Goal: Communication & Community: Answer question/provide support

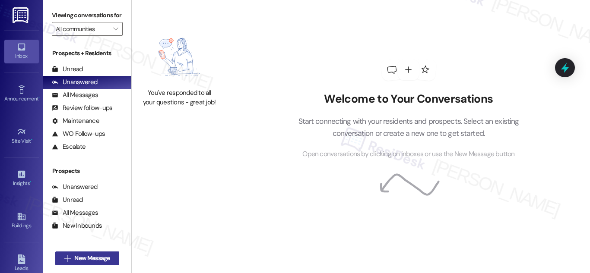
click at [81, 262] on span "New Message" at bounding box center [91, 258] width 35 height 9
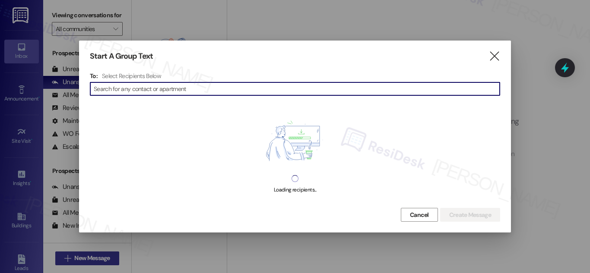
click at [81, 262] on div at bounding box center [295, 136] width 590 height 273
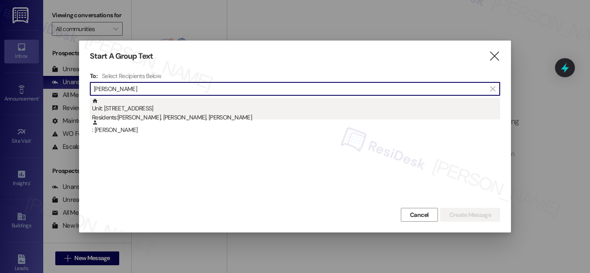
type input "ben garcia"
click at [137, 115] on div "Residents: Cynthia Garcia, Ben Garcia, Fayth Garcia" at bounding box center [296, 117] width 408 height 9
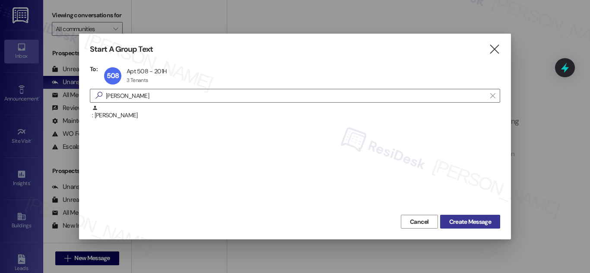
click at [475, 219] on span "Create Message" at bounding box center [470, 222] width 42 height 9
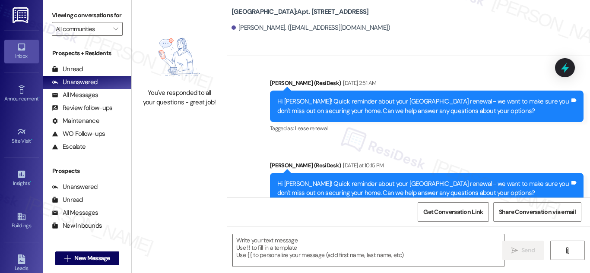
scroll to position [1093, 0]
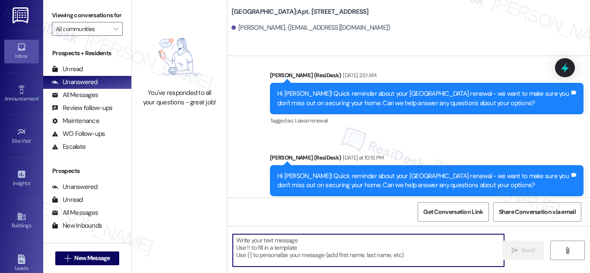
click at [259, 246] on textarea at bounding box center [368, 250] width 271 height 32
paste textarea "Hi {{first_name}}, your lease renewal deadline at {{property}} has passed, but …"
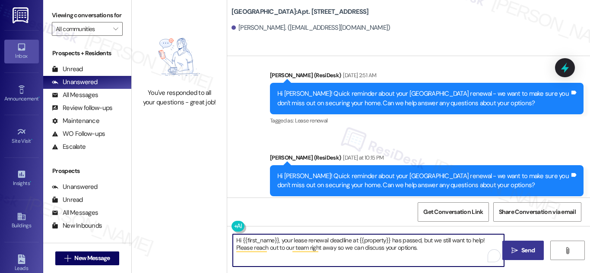
type textarea "Hi {{first_name}}, your lease renewal deadline at {{property}} has passed, but …"
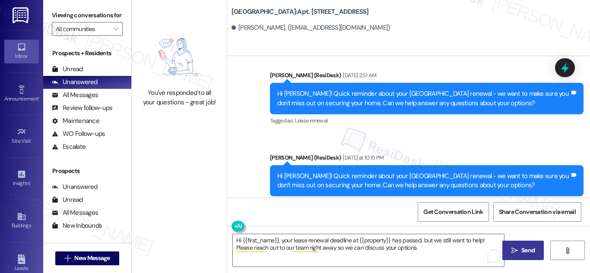
click at [527, 251] on span "Send" at bounding box center [527, 250] width 13 height 9
click at [285, 253] on textarea "Hi {{first_name}}, your lease renewal deadline at {{property}} has passed, but …" at bounding box center [368, 250] width 271 height 32
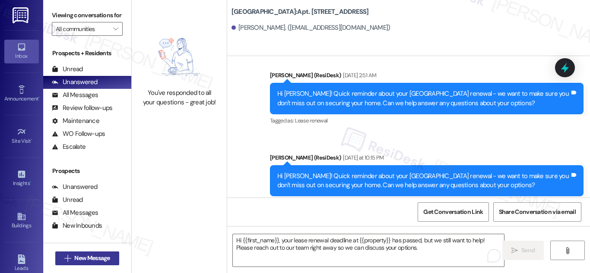
click at [82, 260] on span "New Message" at bounding box center [91, 258] width 35 height 9
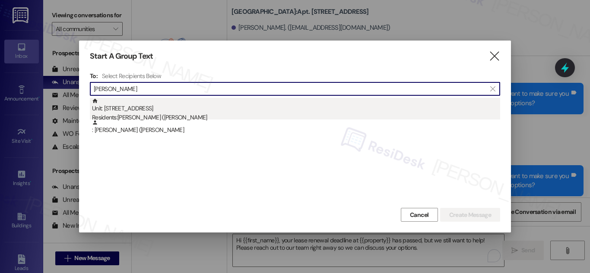
type input "janie gonzales"
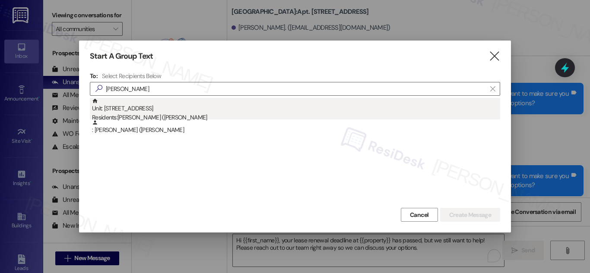
click at [124, 109] on div "Unit: 1119 - 201 Hackberry St Residents: Janie (Jade) Gonzales" at bounding box center [296, 110] width 408 height 25
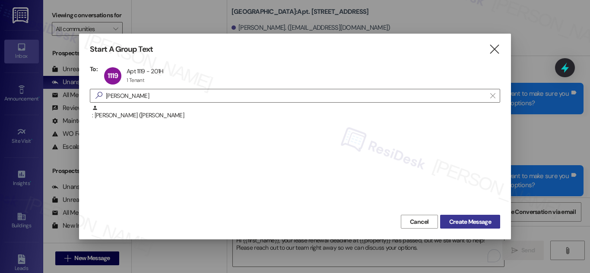
click at [477, 218] on span "Create Message" at bounding box center [470, 222] width 42 height 9
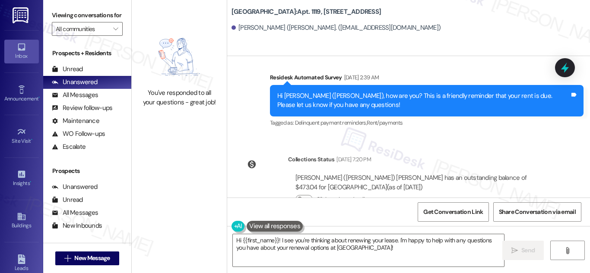
scroll to position [1915, 0]
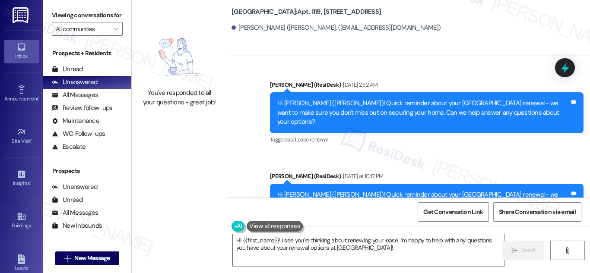
click at [555, 196] on div "Sent via SMS Sarah (ResiDesk) Yesterday at 10:17 PM Hi Janie (Jade)! Quick remi…" at bounding box center [426, 204] width 326 height 79
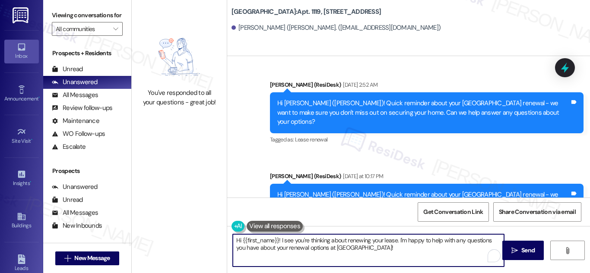
click at [414, 248] on textarea "Hi {{first_name}}! I see you're thinking about renewing your lease. I'm happy t…" at bounding box center [368, 250] width 271 height 32
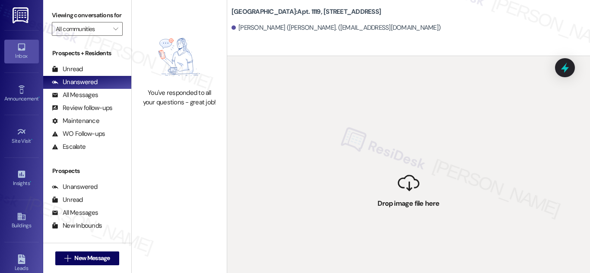
drag, startPoint x: 378, startPoint y: 250, endPoint x: 418, endPoint y: 223, distance: 48.9
click at [419, 225] on div " Drop image file here" at bounding box center [408, 192] width 363 height 273
click at [409, 207] on div " Drop image file here" at bounding box center [408, 192] width 363 height 273
click at [324, 25] on div "Janie (Jade) Gonzales. (gjade1972@gmail.com)" at bounding box center [335, 27] width 209 height 9
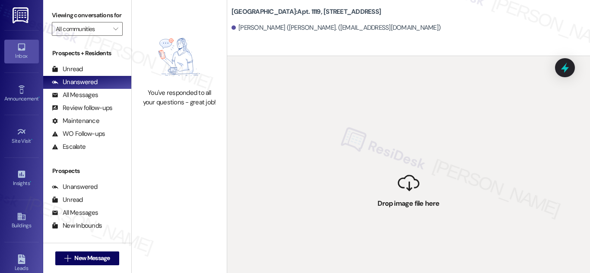
click at [172, 92] on div "You've responded to all your questions - great job!" at bounding box center [179, 98] width 76 height 19
drag, startPoint x: 385, startPoint y: 120, endPoint x: 378, endPoint y: 118, distance: 7.2
click at [384, 120] on div " Drop image file here" at bounding box center [408, 192] width 363 height 273
click at [316, 98] on div " Drop image file here" at bounding box center [408, 192] width 363 height 273
click at [330, 12] on b "Hackberry Ranch: Apt. 1119, 201 Hackberry St" at bounding box center [305, 11] width 149 height 9
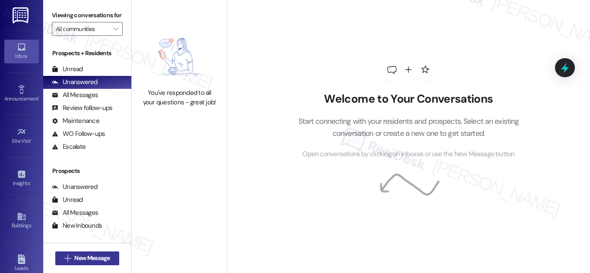
click at [101, 262] on span "New Message" at bounding box center [91, 258] width 35 height 9
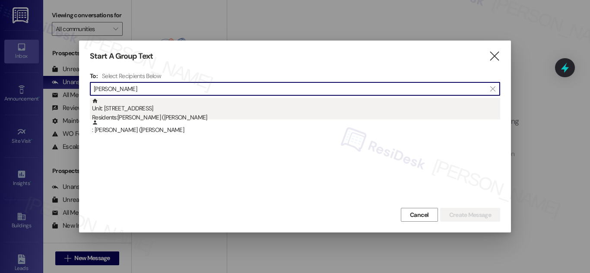
type input "[PERSON_NAME]"
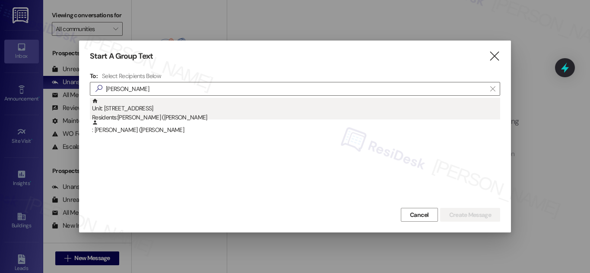
click at [114, 109] on div "Unit: [STREET_ADDRESS] Residents: [PERSON_NAME] ([PERSON_NAME]" at bounding box center [296, 110] width 408 height 25
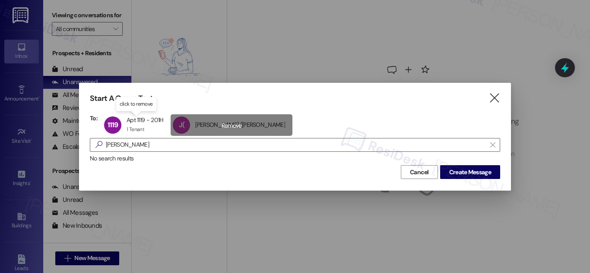
click at [232, 128] on div "J( [PERSON_NAME] ([PERSON_NAME] ([PERSON_NAME] click to remove" at bounding box center [231, 125] width 121 height 22
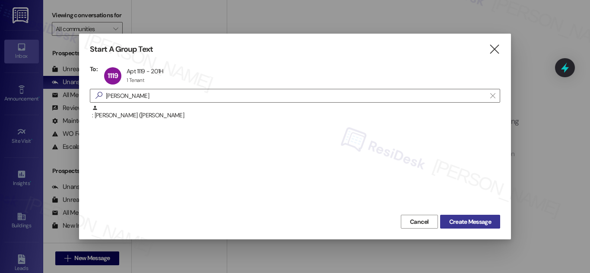
click at [465, 222] on span "Create Message" at bounding box center [470, 222] width 42 height 9
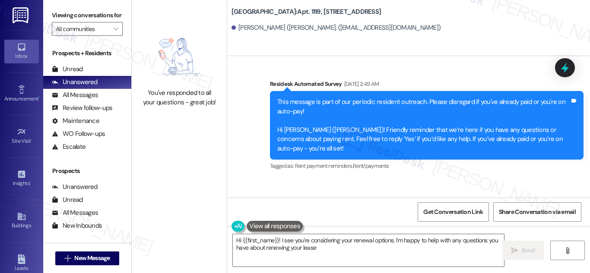
scroll to position [1915, 0]
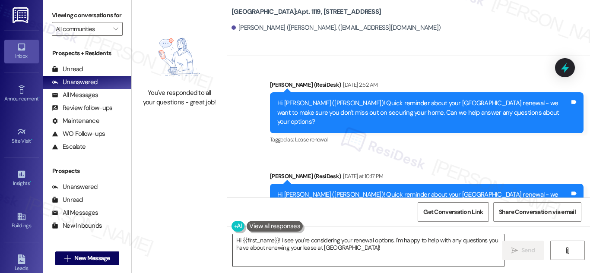
click at [392, 249] on textarea "Hi {{first_name}}! I see you're considering your renewal options. I'm happy to …" at bounding box center [368, 250] width 271 height 32
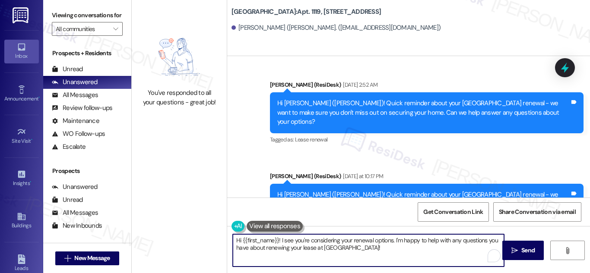
click at [392, 249] on textarea "Hi {{first_name}}! I see you're considering your renewal options. I'm happy to …" at bounding box center [368, 250] width 271 height 32
paste textarea "Quick reminder about your {{property}} renewal - we want to make sure you don't…"
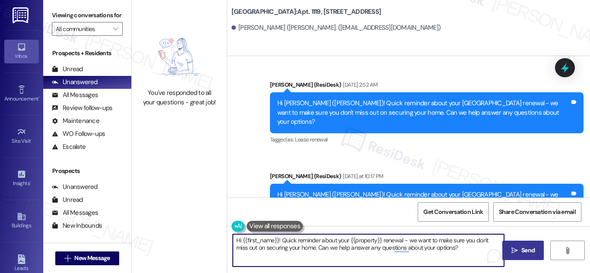
type textarea "Hi {{first_name}}! Quick reminder about your {{property}} renewal - we want to …"
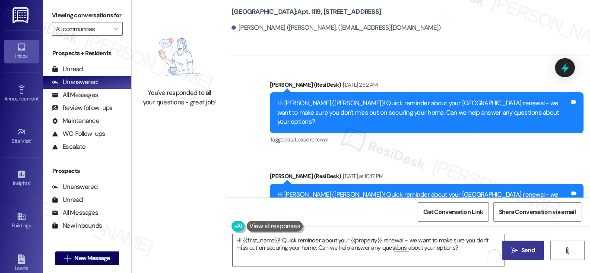
click at [517, 253] on icon "" at bounding box center [514, 250] width 6 height 7
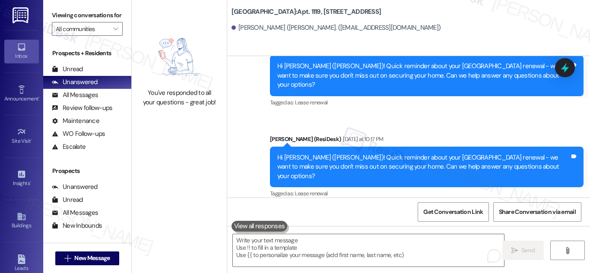
scroll to position [1984, 0]
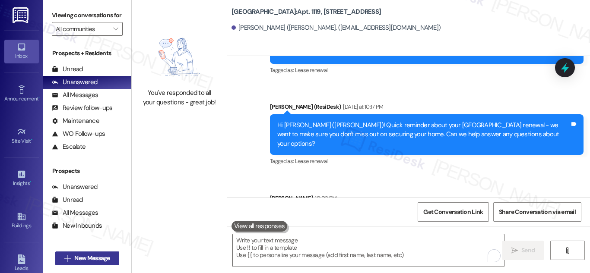
click at [97, 256] on span "New Message" at bounding box center [91, 258] width 35 height 9
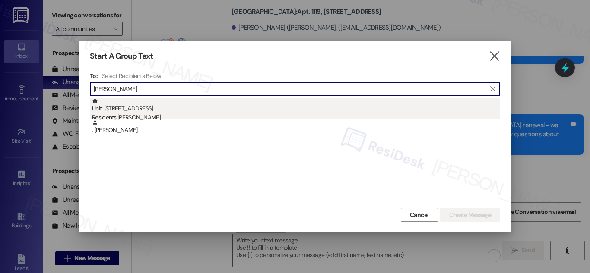
type input "adolfo ramirez"
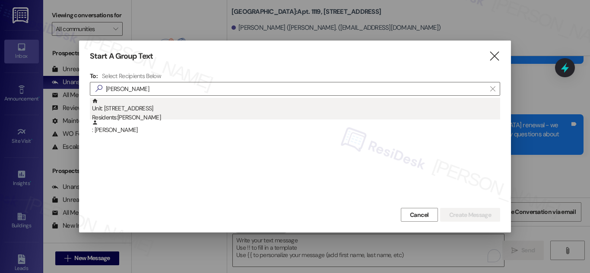
click at [142, 114] on div "Residents: Adolfo Ramirez" at bounding box center [296, 117] width 408 height 9
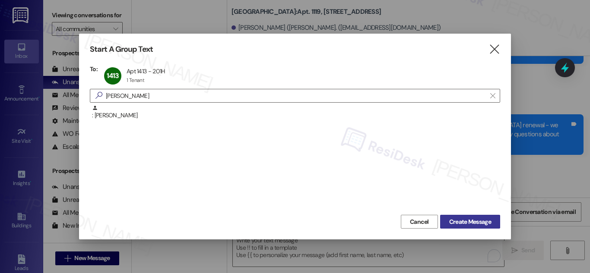
click at [470, 221] on span "Create Message" at bounding box center [470, 222] width 42 height 9
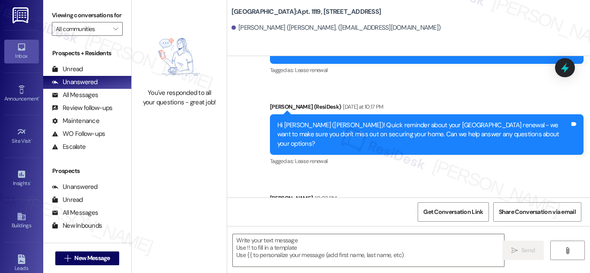
type textarea "Fetching suggested responses. Please feel free to read through the conversation…"
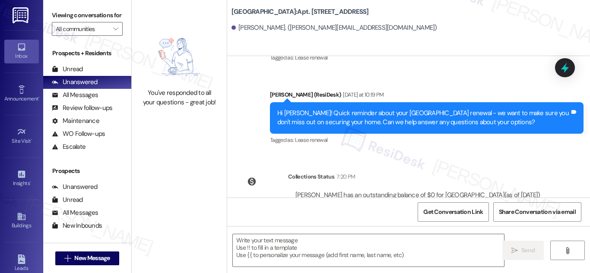
scroll to position [1509, 0]
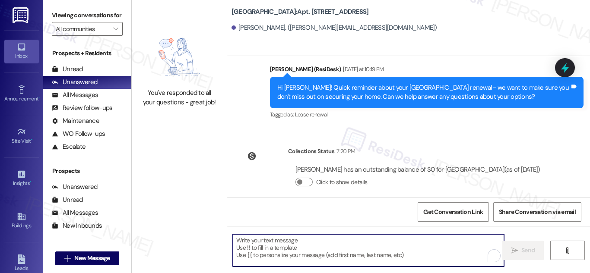
click at [296, 252] on textarea "To enrich screen reader interactions, please activate Accessibility in Grammarl…" at bounding box center [368, 250] width 271 height 32
paste textarea "Hi {{first_name}}! Quick reminder about your {{property}} renewal - we want to …"
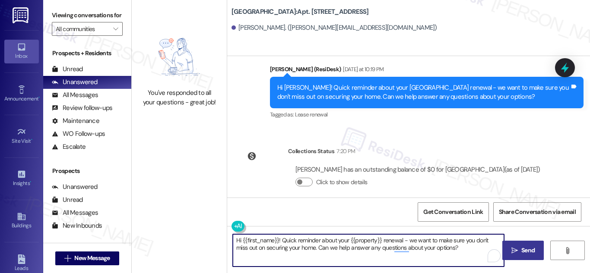
type textarea "Hi {{first_name}}! Quick reminder about your {{property}} renewal - we want to …"
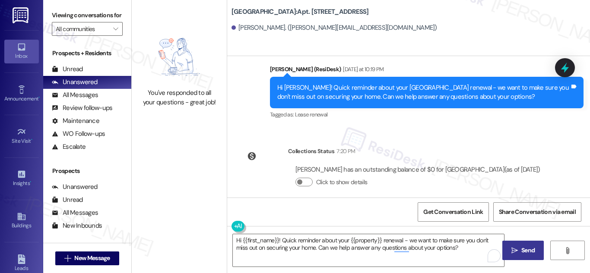
click at [523, 254] on span "Send" at bounding box center [527, 250] width 13 height 9
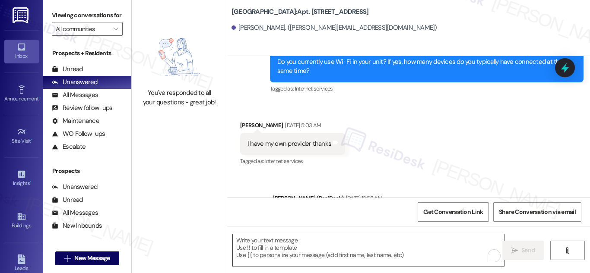
scroll to position [1192, 0]
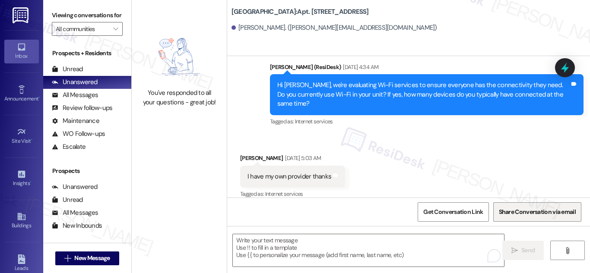
drag, startPoint x: 589, startPoint y: 160, endPoint x: 581, endPoint y: 205, distance: 45.2
click at [581, 202] on div "Get Conversation Link Share Conversation via email" at bounding box center [408, 212] width 363 height 29
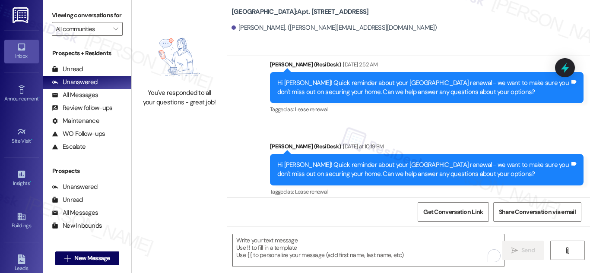
scroll to position [1578, 0]
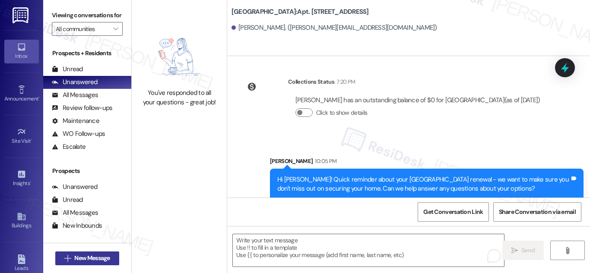
click at [92, 254] on span "New Message" at bounding box center [91, 258] width 35 height 9
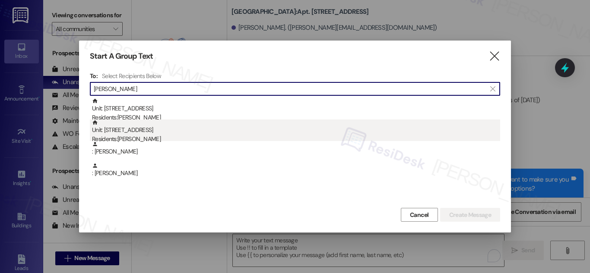
type input "cindy"
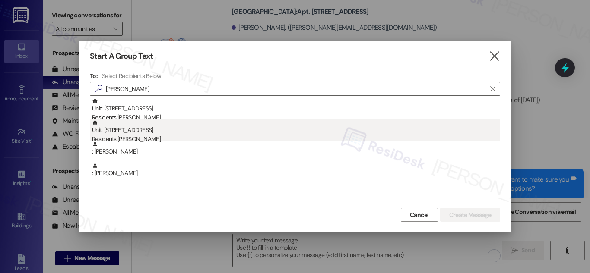
click at [133, 133] on div "Unit: 1804 - 201 Hackberry St Residents: Cindy Gossett" at bounding box center [296, 132] width 408 height 25
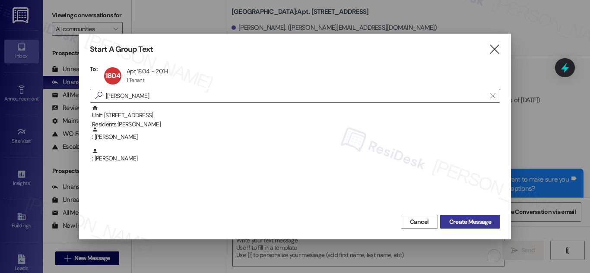
click at [468, 221] on span "Create Message" at bounding box center [470, 222] width 42 height 9
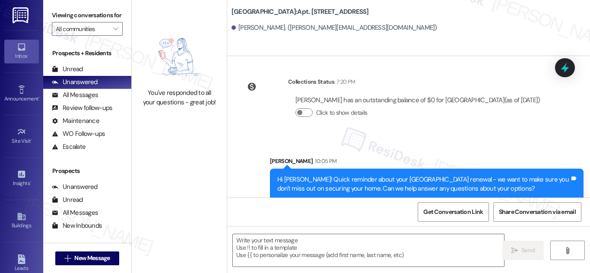
type textarea "Fetching suggested responses. Please feel free to read through the conversation…"
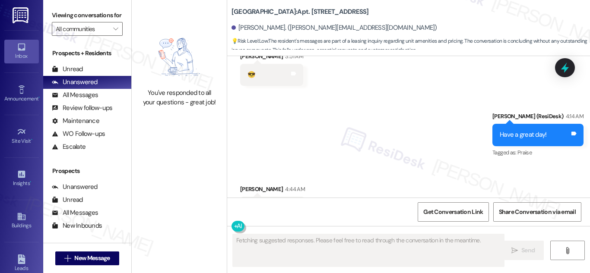
scroll to position [5957, 0]
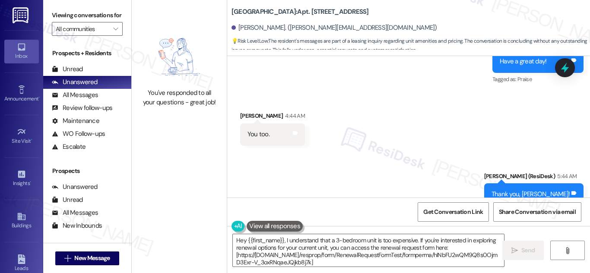
type textarea "Hey {{first_name}}, I understand that a 3-bedroom unit is too expensive. If you…"
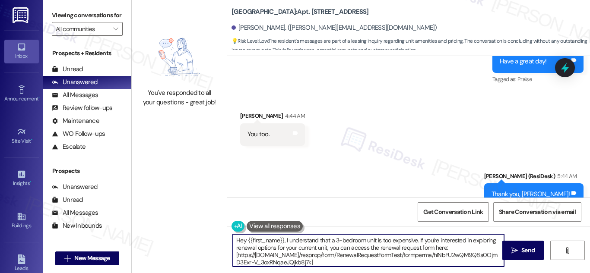
click at [277, 247] on textarea "Hey {{first_name}}, I understand that a 3-bedroom unit is too expensive. If you…" at bounding box center [368, 250] width 271 height 32
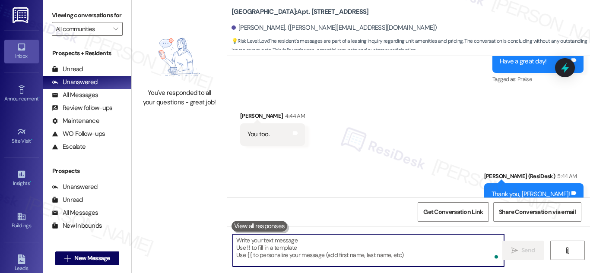
paste textarea "Hi {{first_name}}! Quick reminder about your {{property}} renewal - we want to …"
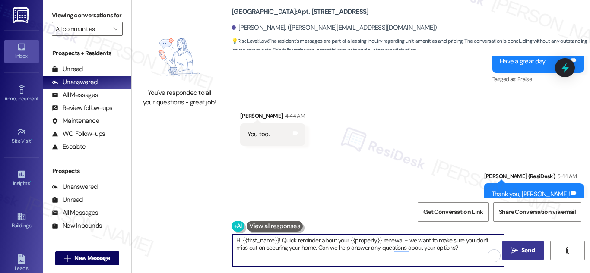
type textarea "Hi {{first_name}}! Quick reminder about your {{property}} renewal - we want to …"
click at [528, 250] on span "Send" at bounding box center [527, 250] width 13 height 9
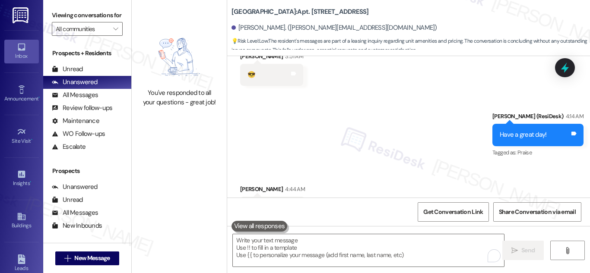
scroll to position [6026, 0]
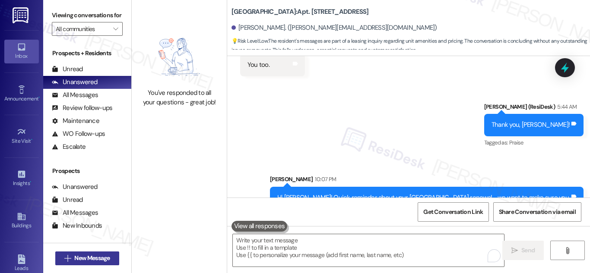
click at [89, 260] on span "New Message" at bounding box center [91, 258] width 35 height 9
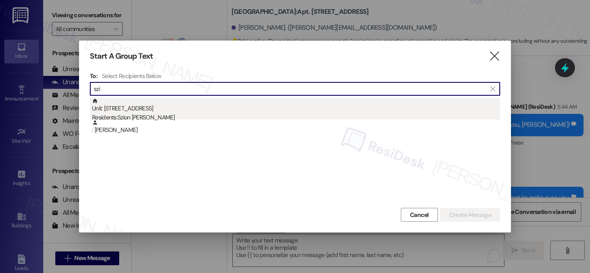
type input "szi"
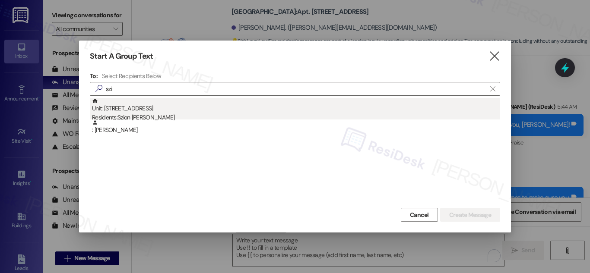
click at [149, 115] on div "Residents: Szion Segura" at bounding box center [296, 117] width 408 height 9
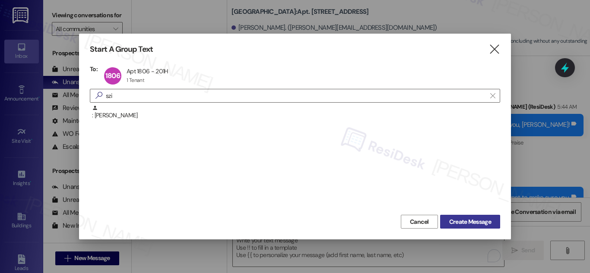
click at [477, 219] on span "Create Message" at bounding box center [470, 222] width 42 height 9
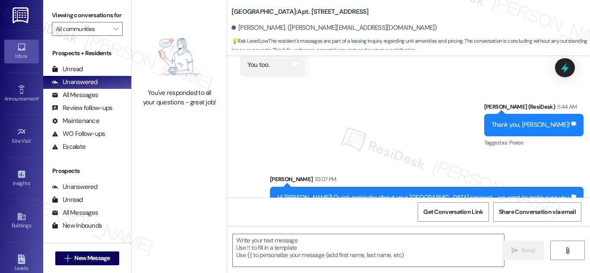
type textarea "Fetching suggested responses. Please feel free to read through the conversation…"
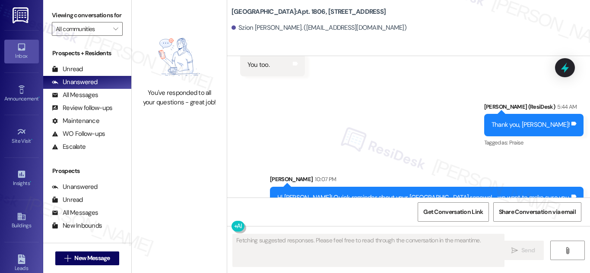
scroll to position [1348, 0]
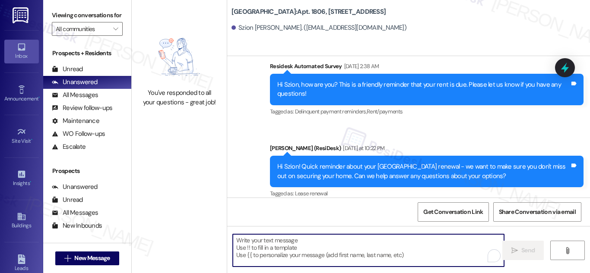
click at [304, 247] on textarea "To enrich screen reader interactions, please activate Accessibility in Grammarl…" at bounding box center [368, 250] width 271 height 32
paste textarea "Hi {{first_name}}! Quick reminder about your {{property}} renewal - we want to …"
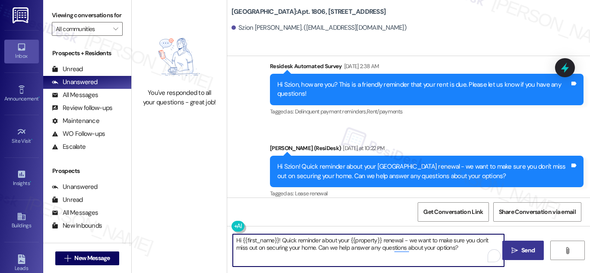
type textarea "Hi {{first_name}}! Quick reminder about your {{property}} renewal - we want to …"
click at [516, 248] on icon "" at bounding box center [514, 250] width 6 height 7
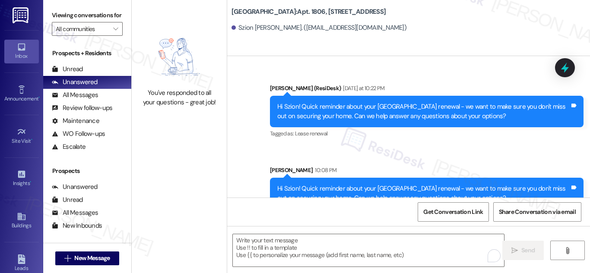
scroll to position [1418, 0]
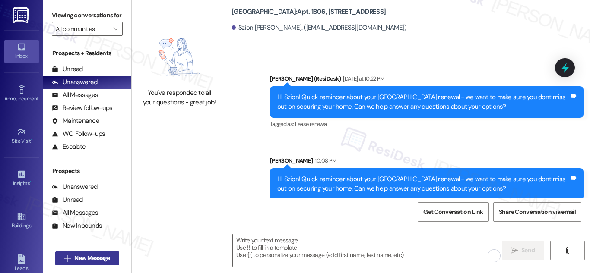
click at [83, 256] on span "New Message" at bounding box center [91, 258] width 35 height 9
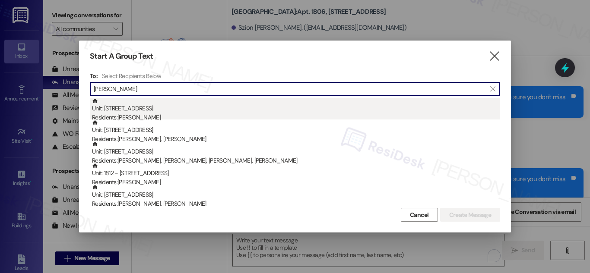
type input "michael"
click at [188, 113] on div "Unit: 2507 - 201 Hackberry St Residents: Michael Martin" at bounding box center [296, 110] width 408 height 25
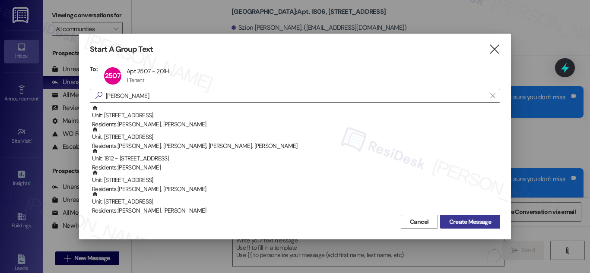
click at [469, 221] on span "Create Message" at bounding box center [470, 222] width 42 height 9
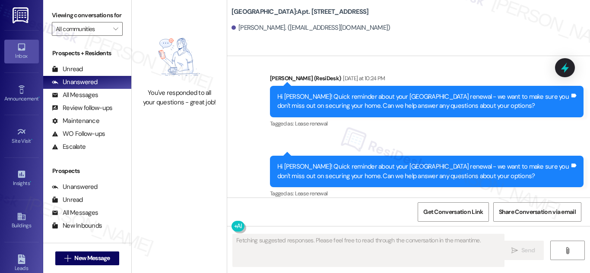
scroll to position [3262, 0]
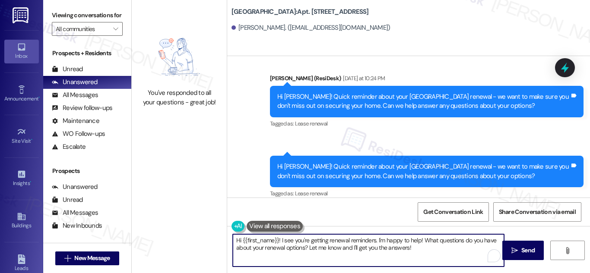
click at [292, 247] on textarea "Hi {{first_name}}! I see you're getting renewal reminders. I'm happy to help! W…" at bounding box center [368, 250] width 271 height 32
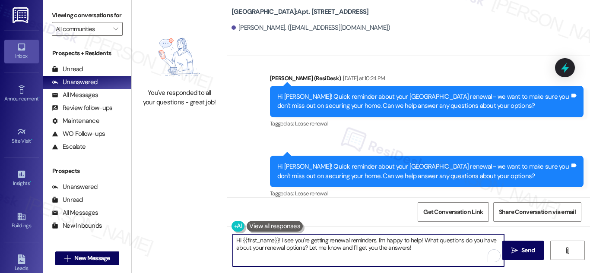
paste textarea "Quick reminder about your {{property}} renewal - we want to make sure you don't…"
type textarea "Hi {{first_name}}! Quick reminder about your {{property}} renewal - we want to …"
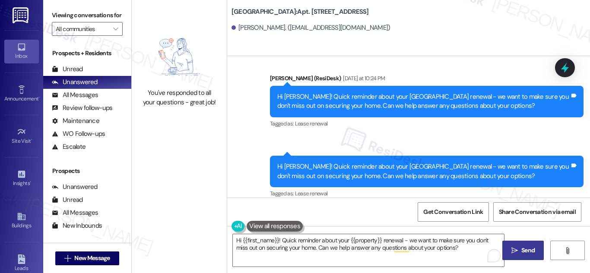
click at [525, 252] on span "Send" at bounding box center [527, 250] width 13 height 9
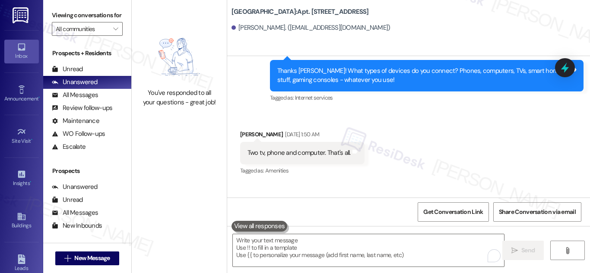
scroll to position [2787, 0]
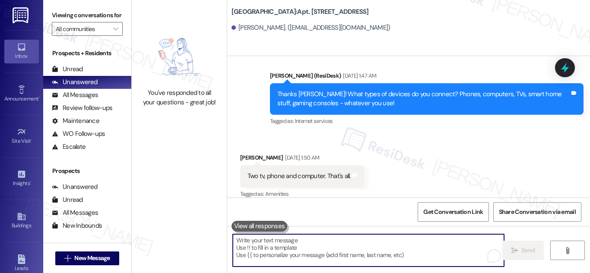
click at [271, 248] on textarea "To enrich screen reader interactions, please activate Accessibility in Grammarl…" at bounding box center [368, 250] width 271 height 32
click at [89, 253] on button " New Message" at bounding box center [87, 259] width 64 height 14
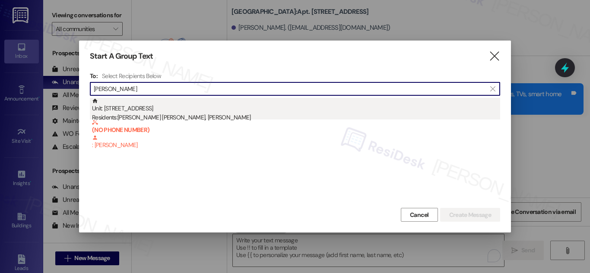
type input "fernando v"
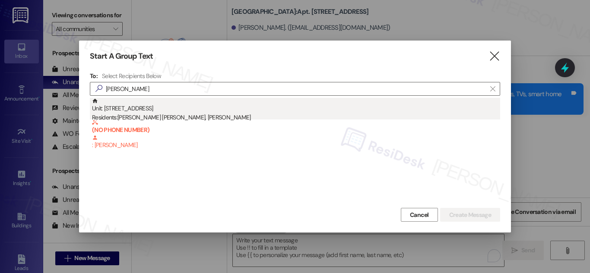
click at [165, 113] on div "Residents: Ricardo Vargas Lievano, Fernando Vargas Tepach" at bounding box center [296, 117] width 408 height 9
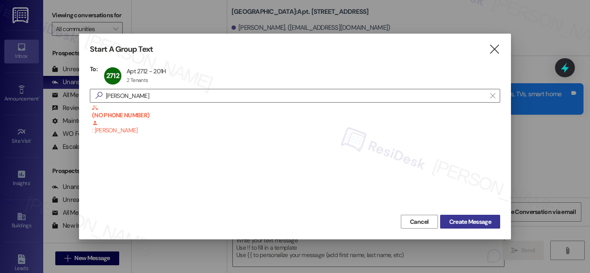
click at [477, 221] on span "Create Message" at bounding box center [470, 222] width 42 height 9
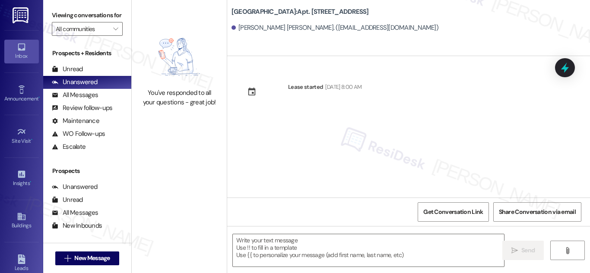
type textarea "Fetching suggested responses. Please feel free to read through the conversation…"
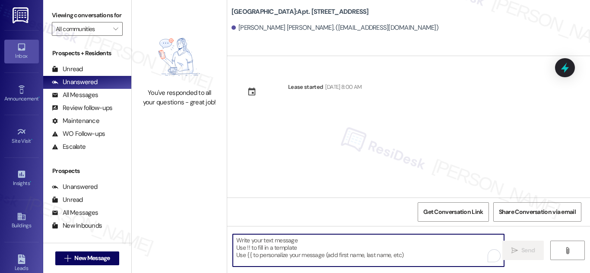
click at [293, 252] on textarea "To enrich screen reader interactions, please activate Accessibility in Grammarl…" at bounding box center [368, 250] width 271 height 32
click at [325, 242] on textarea "To enrich screen reader interactions, please activate Accessibility in Grammarl…" at bounding box center [368, 250] width 271 height 32
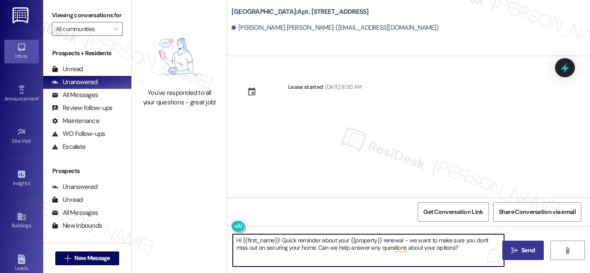
type textarea "Hi {{first_name}}! Quick reminder about your {{property}} renewal - we want to …"
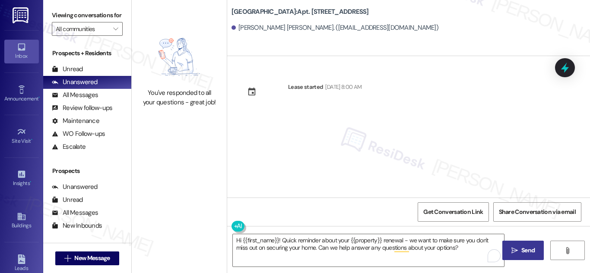
click at [526, 247] on span "Send" at bounding box center [527, 250] width 13 height 9
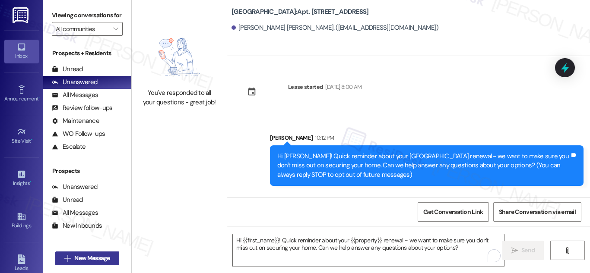
click at [103, 261] on span "New Message" at bounding box center [91, 258] width 35 height 9
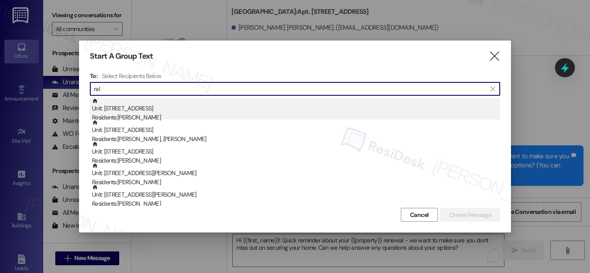
type input "ral"
click at [147, 114] on div "Residents: Ralph Karnes" at bounding box center [296, 117] width 408 height 9
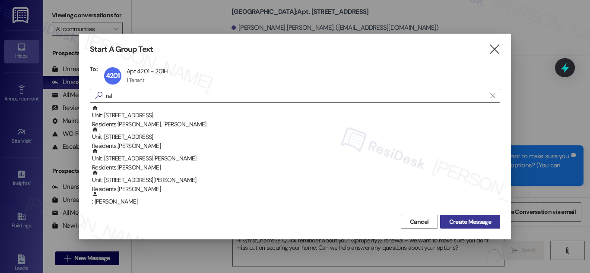
click at [485, 221] on span "Create Message" at bounding box center [470, 222] width 42 height 9
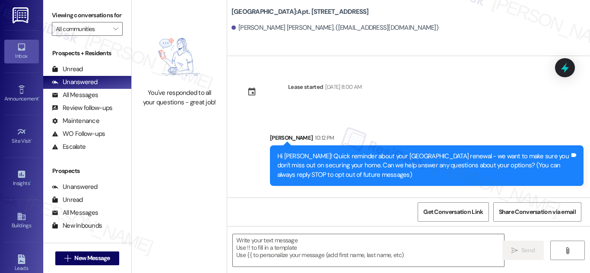
type textarea "Fetching suggested responses. Please feel free to read through the conversation…"
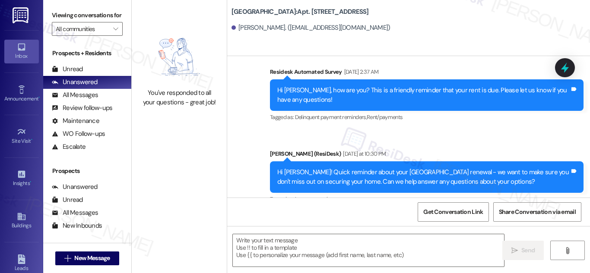
scroll to position [1585, 0]
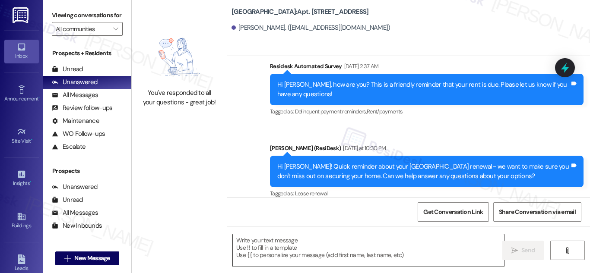
click at [283, 250] on textarea at bounding box center [368, 250] width 271 height 32
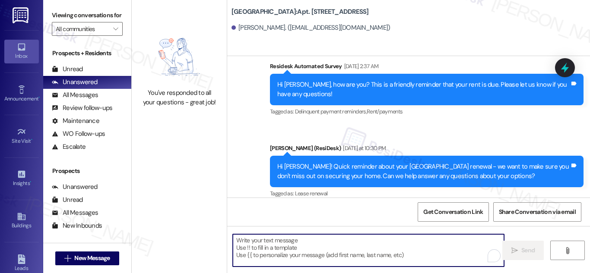
click at [426, 255] on textarea "To enrich screen reader interactions, please activate Accessibility in Grammarl…" at bounding box center [368, 250] width 271 height 32
click at [321, 247] on textarea "To enrich screen reader interactions, please activate Accessibility in Grammarl…" at bounding box center [368, 250] width 271 height 32
paste textarea "Hi {{first_name}}! Quick reminder about your {{property}} renewal - we want to …"
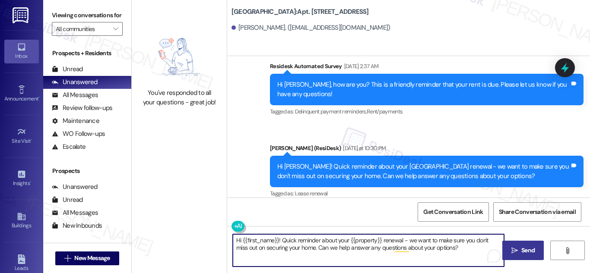
type textarea "Hi {{first_name}}! Quick reminder about your {{property}} renewal - we want to …"
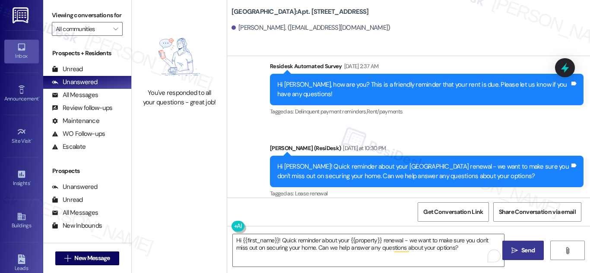
click at [522, 250] on span "Send" at bounding box center [527, 250] width 13 height 9
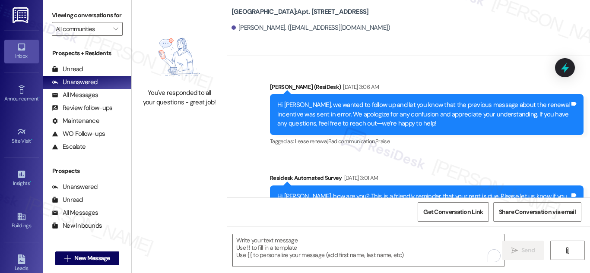
scroll to position [909, 0]
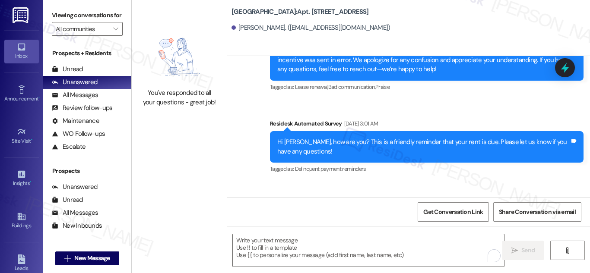
drag, startPoint x: 581, startPoint y: 139, endPoint x: 578, endPoint y: 179, distance: 40.3
click at [579, 179] on html "Inbox Go to Inbox Announcement • Send A Text Announcement Site Visit • Go to Si…" at bounding box center [295, 136] width 590 height 273
click at [579, 179] on div "Survey, sent via SMS Residesk Automated Survey Apr 04, 2025 at 3:01 AM Hi Ralph…" at bounding box center [426, 147] width 326 height 69
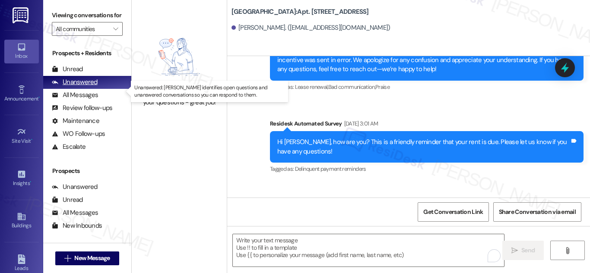
click at [77, 87] on div "Unanswered" at bounding box center [75, 82] width 46 height 9
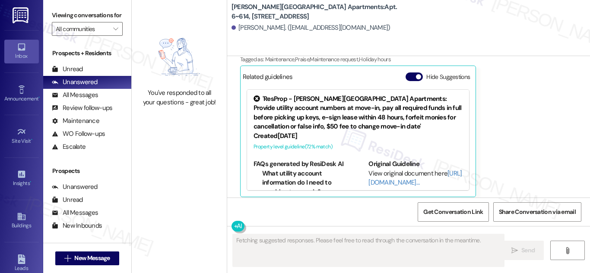
scroll to position [379, 0]
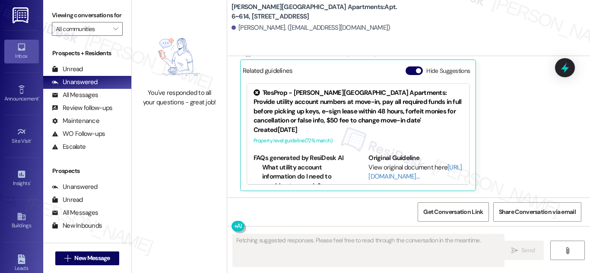
drag, startPoint x: 583, startPoint y: 120, endPoint x: 577, endPoint y: 63, distance: 57.2
click at [577, 67] on input "Start a chat with Grammarly AI" at bounding box center [295, 136] width 590 height 273
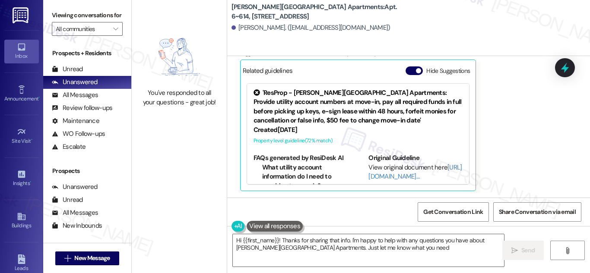
type textarea "Hi {{first_name}}! Thanks for sharing that info. I'm happy to help with any que…"
drag, startPoint x: 577, startPoint y: 63, endPoint x: 575, endPoint y: -26, distance: 89.0
click at [575, 0] on html "Inbox Go to Inbox Announcement • Send A Text Announcement Site Visit • Go to Si…" at bounding box center [295, 136] width 590 height 273
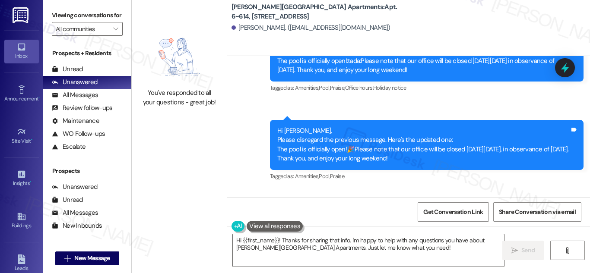
scroll to position [612, 0]
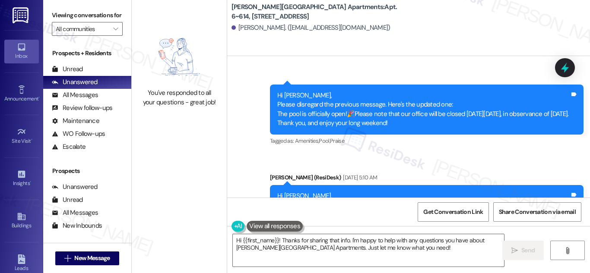
drag, startPoint x: 586, startPoint y: 182, endPoint x: 585, endPoint y: 171, distance: 11.7
click at [587, 183] on div "Lease started [DATE] 8:00 AM Announcement, sent via SMS [PERSON_NAME] (ResiDesk…" at bounding box center [408, 127] width 363 height 142
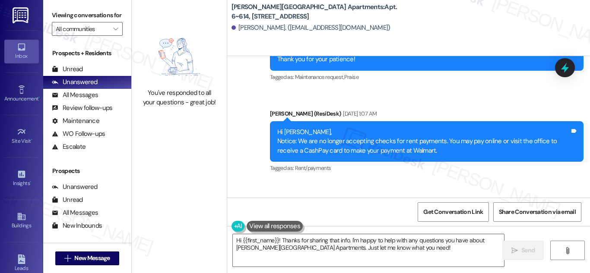
scroll to position [824, 0]
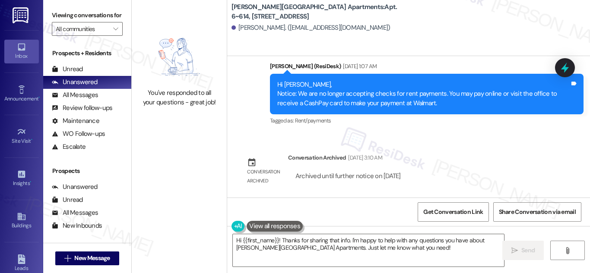
drag, startPoint x: 589, startPoint y: 159, endPoint x: 588, endPoint y: 200, distance: 40.2
click at [589, 200] on div "Get Conversation Link Share Conversation via email" at bounding box center [408, 212] width 363 height 29
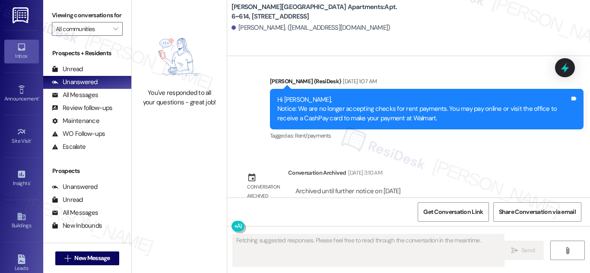
scroll to position [824, 0]
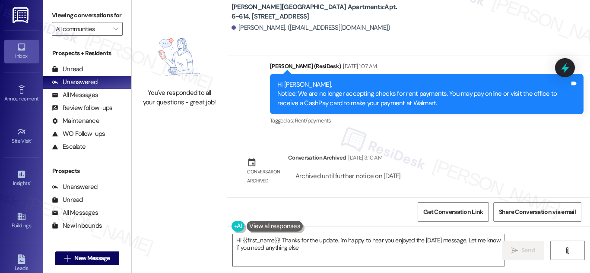
type textarea "Hi {{first_name}}! Thanks for the update. I'm happy to hear you enjoyed the Lab…"
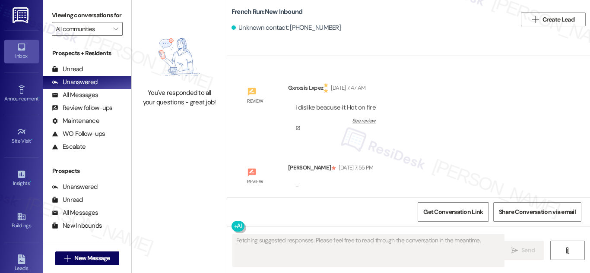
type textarea "Fetching suggested responses. Please feel free to read through the conversation…"
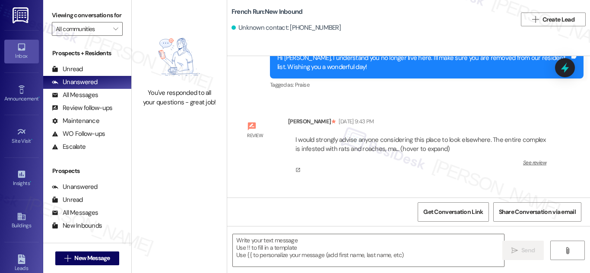
scroll to position [28650, 0]
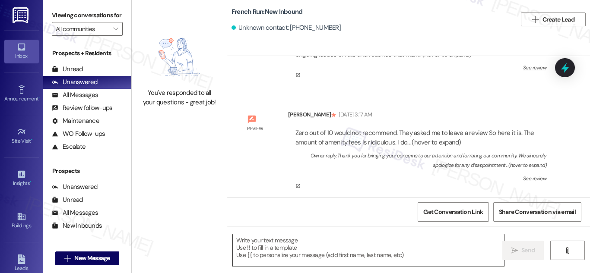
click at [306, 249] on textarea at bounding box center [368, 250] width 271 height 32
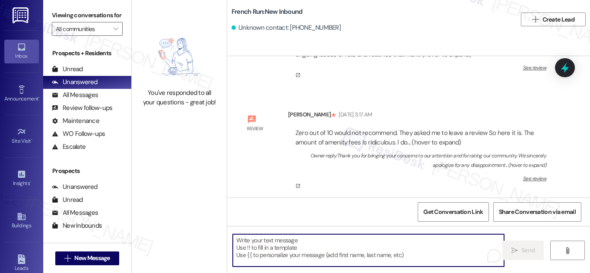
click at [254, 215] on div "Review Alex Gookins Sep 05, 2025 at 8:46 AM Horrible tricked into signing a lea…" at bounding box center [397, 252] width 326 height 75
drag, startPoint x: 254, startPoint y: 187, endPoint x: 426, endPoint y: 252, distance: 183.5
click at [426, 252] on textarea "To enrich screen reader interactions, please activate Accessibility in Grammarl…" at bounding box center [368, 250] width 271 height 32
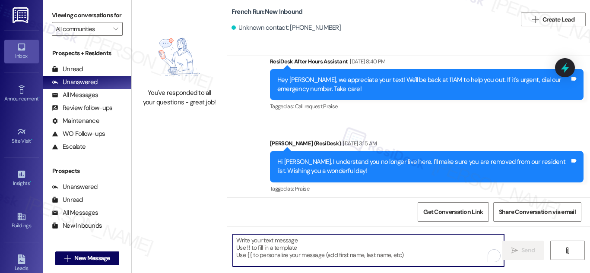
scroll to position [28347, 0]
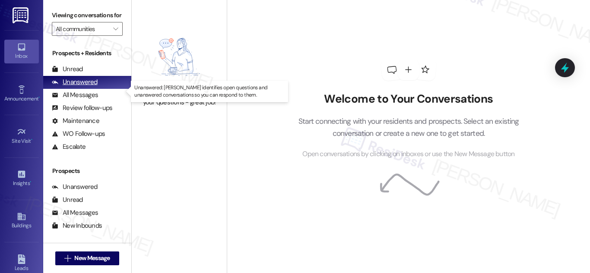
drag, startPoint x: 90, startPoint y: 91, endPoint x: 94, endPoint y: 92, distance: 4.4
click at [90, 87] on div "Unanswered" at bounding box center [75, 82] width 46 height 9
